Goal: Transaction & Acquisition: Book appointment/travel/reservation

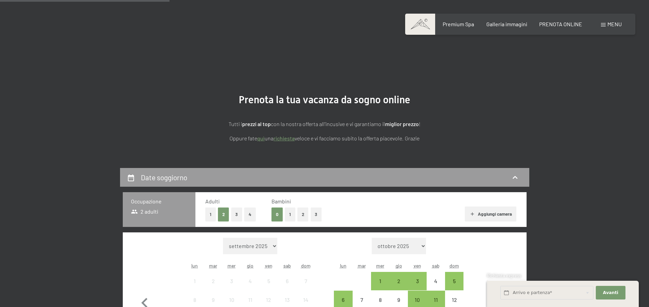
scroll to position [174, 0]
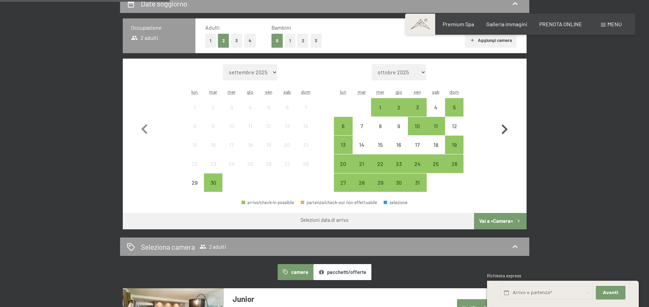
click at [508, 131] on icon "button" at bounding box center [505, 130] width 20 height 20
select select "2025-10-01"
select select "2025-11-01"
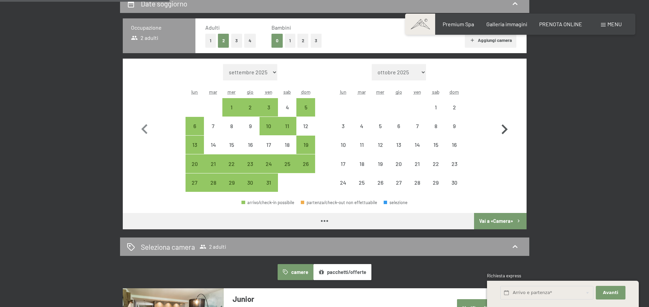
click at [508, 131] on icon "button" at bounding box center [505, 130] width 20 height 20
select select "2025-11-01"
select select "2025-12-01"
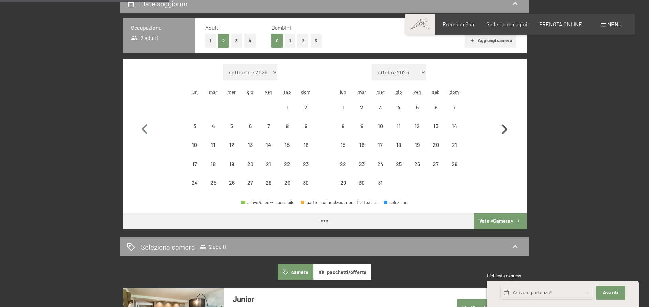
click at [508, 131] on icon "button" at bounding box center [505, 130] width 20 height 20
click at [507, 132] on icon "button" at bounding box center [505, 130] width 20 height 20
select select "2026-02-01"
select select "2026-03-01"
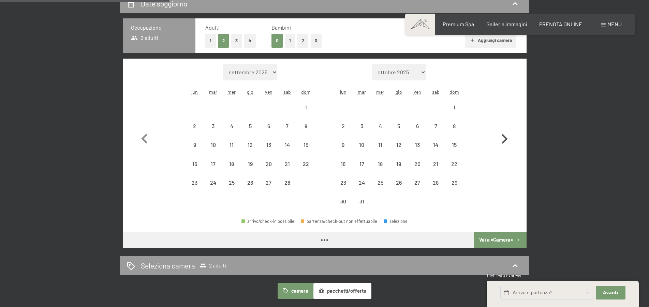
select select "2026-02-01"
select select "2026-03-01"
select select "2026-02-01"
select select "2026-03-01"
click at [504, 131] on icon "button" at bounding box center [505, 139] width 20 height 20
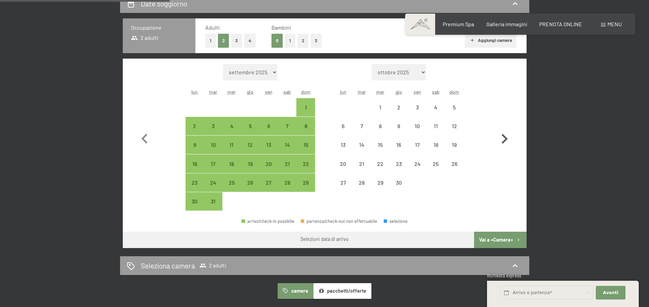
select select "2026-03-01"
select select "2026-04-01"
select select "2026-03-01"
select select "2026-04-01"
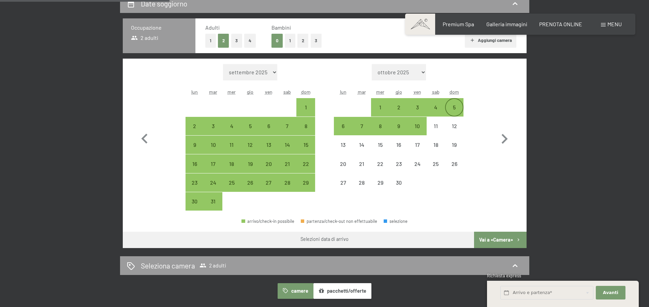
click at [452, 111] on div "5" at bounding box center [454, 113] width 17 height 17
select select "2026-03-01"
select select "2026-04-01"
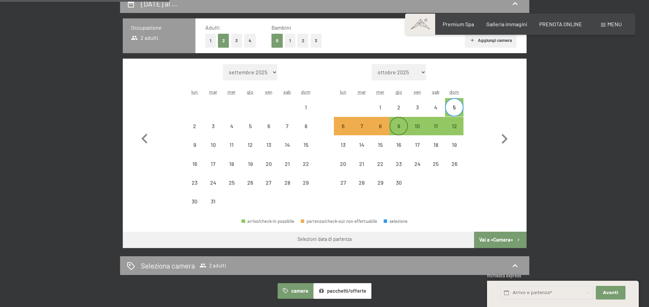
click at [394, 130] on div "9" at bounding box center [398, 131] width 17 height 17
select select "2026-03-01"
select select "2026-04-01"
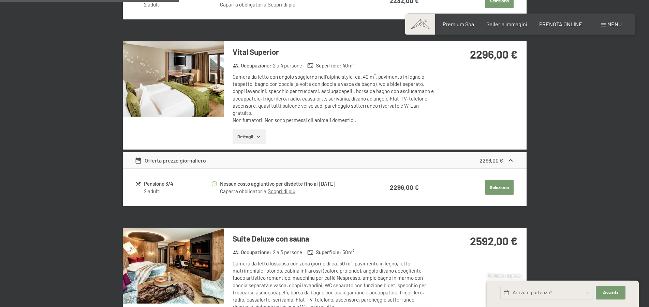
scroll to position [626, 0]
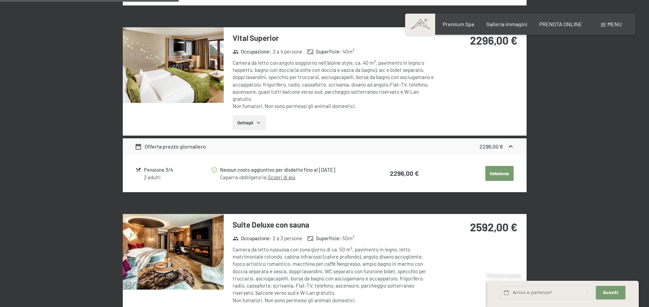
click at [504, 175] on button "Seleziona" at bounding box center [499, 173] width 28 height 15
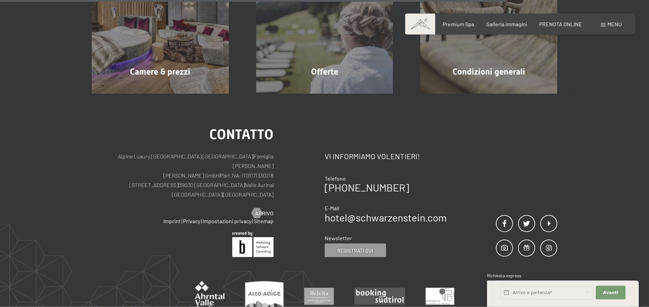
scroll to position [631, 0]
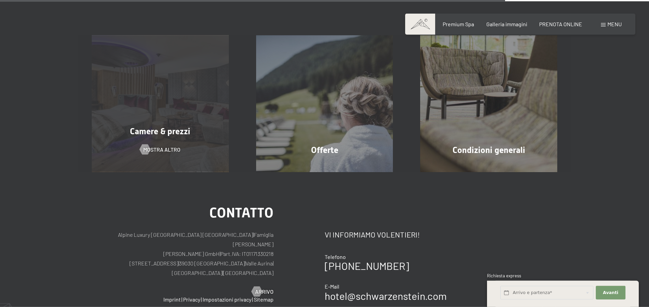
click at [184, 126] on div "Camere & prezzi" at bounding box center [160, 132] width 164 height 12
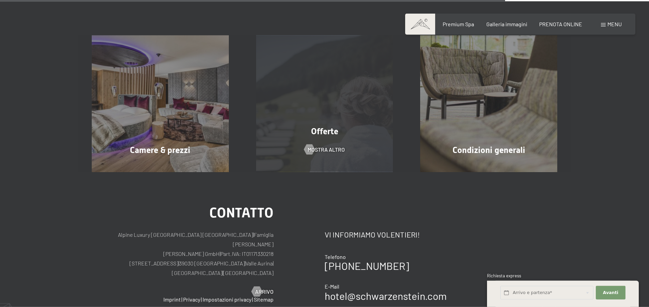
click at [286, 116] on div "Offerte mostra altro" at bounding box center [325, 103] width 164 height 137
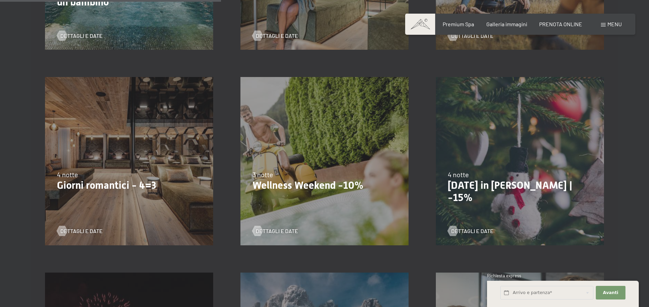
scroll to position [557, 0]
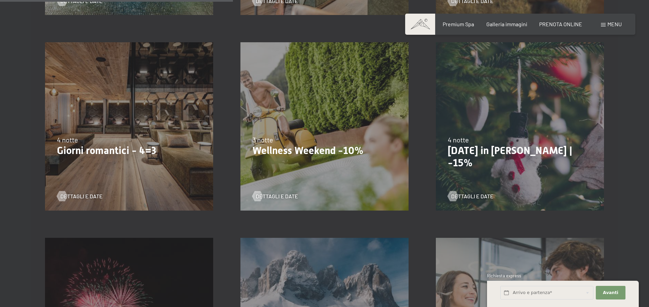
click at [126, 143] on div "4 notte" at bounding box center [129, 140] width 144 height 10
click at [88, 198] on span "Dettagli e Date" at bounding box center [88, 197] width 42 height 8
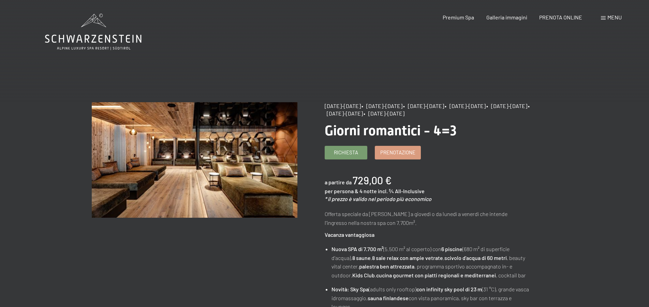
click at [439, 115] on span "• [DATE]-[DATE]" at bounding box center [427, 110] width 205 height 14
